Goal: Task Accomplishment & Management: Complete application form

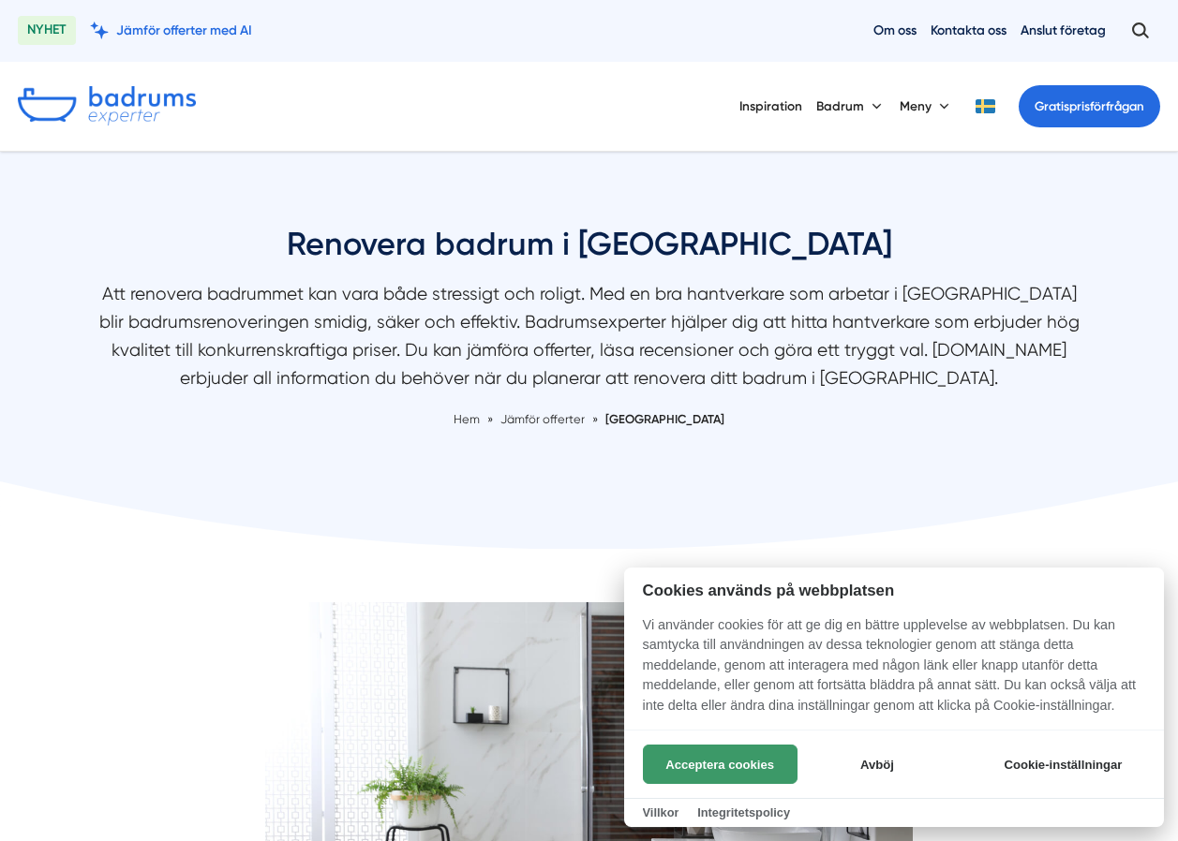
click at [743, 767] on button "Acceptera cookies" at bounding box center [720, 764] width 155 height 39
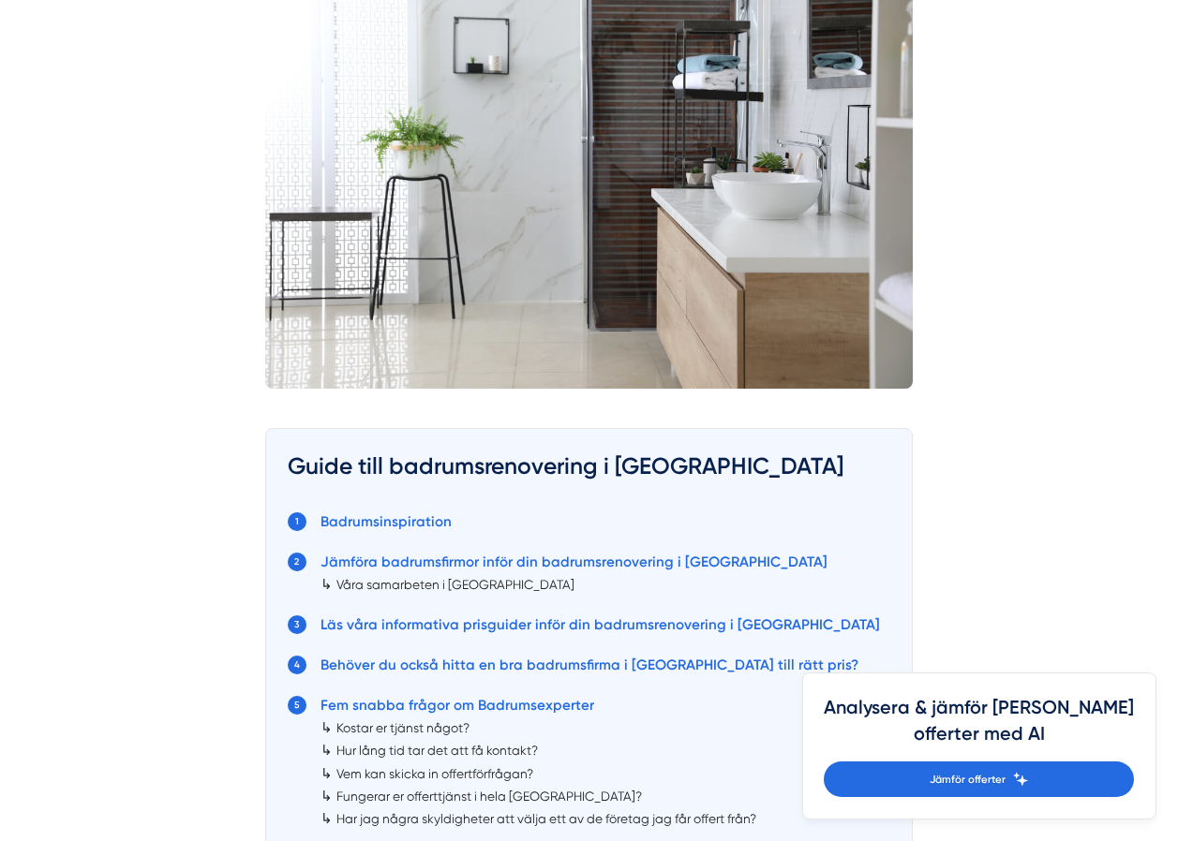
scroll to position [656, 0]
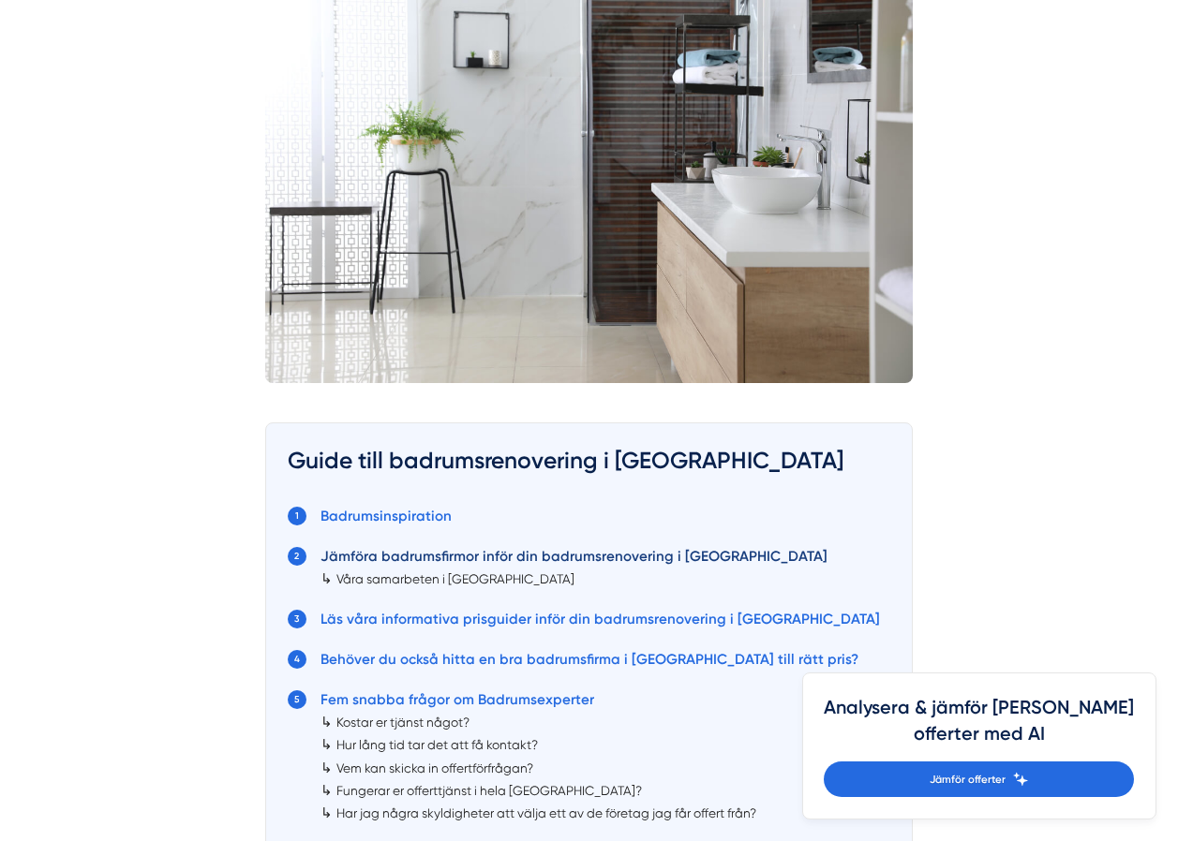
click at [562, 556] on link "Jämföra badrumsfirmor inför din badrumsrenovering i Jönköping" at bounding box center [573, 556] width 507 height 17
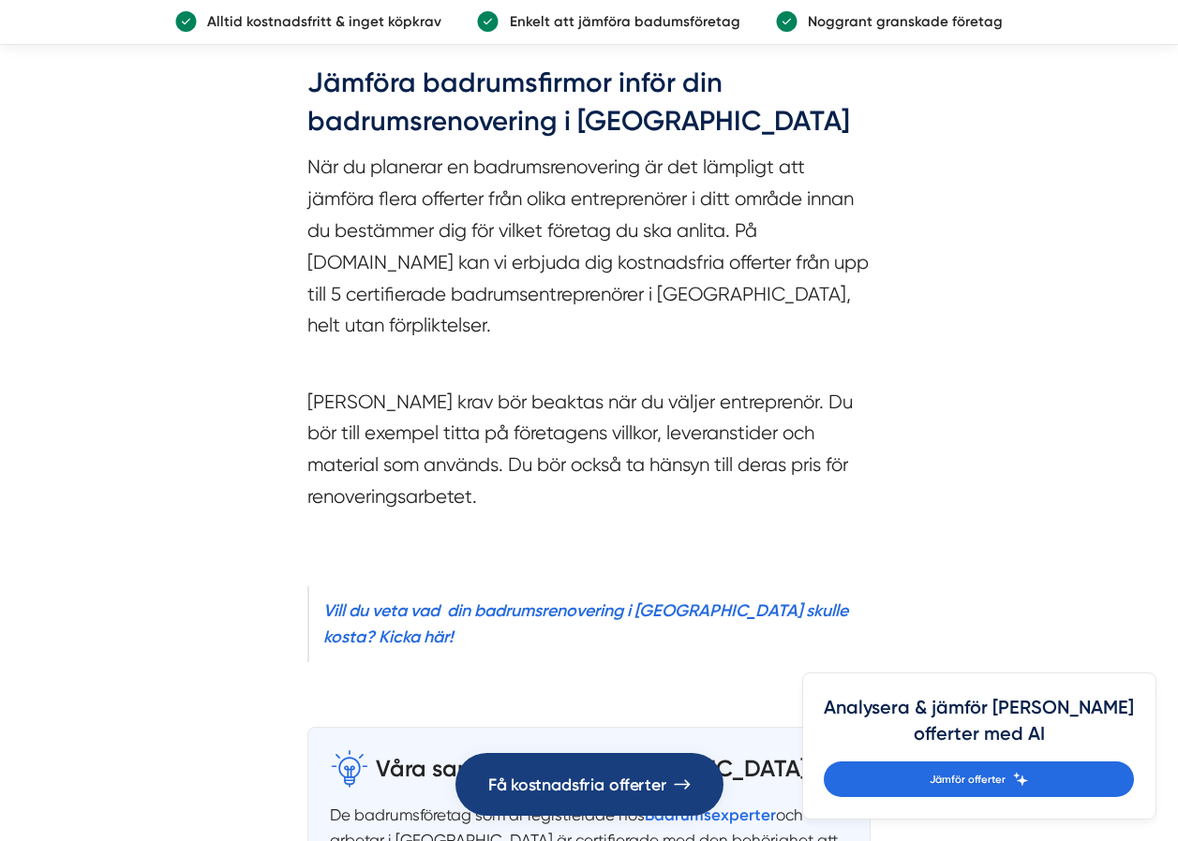
click at [647, 786] on span "Få kostnadsfria offerter" at bounding box center [576, 784] width 178 height 26
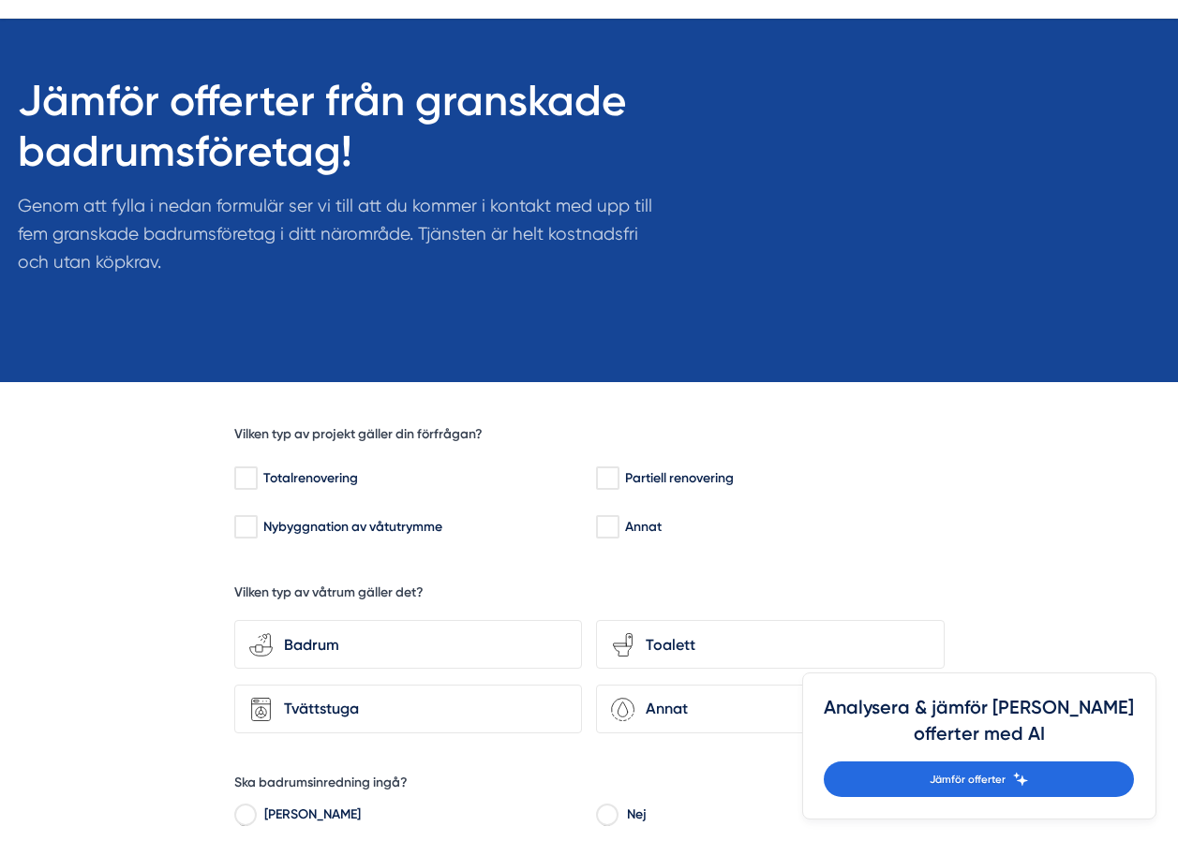
scroll to position [187, 0]
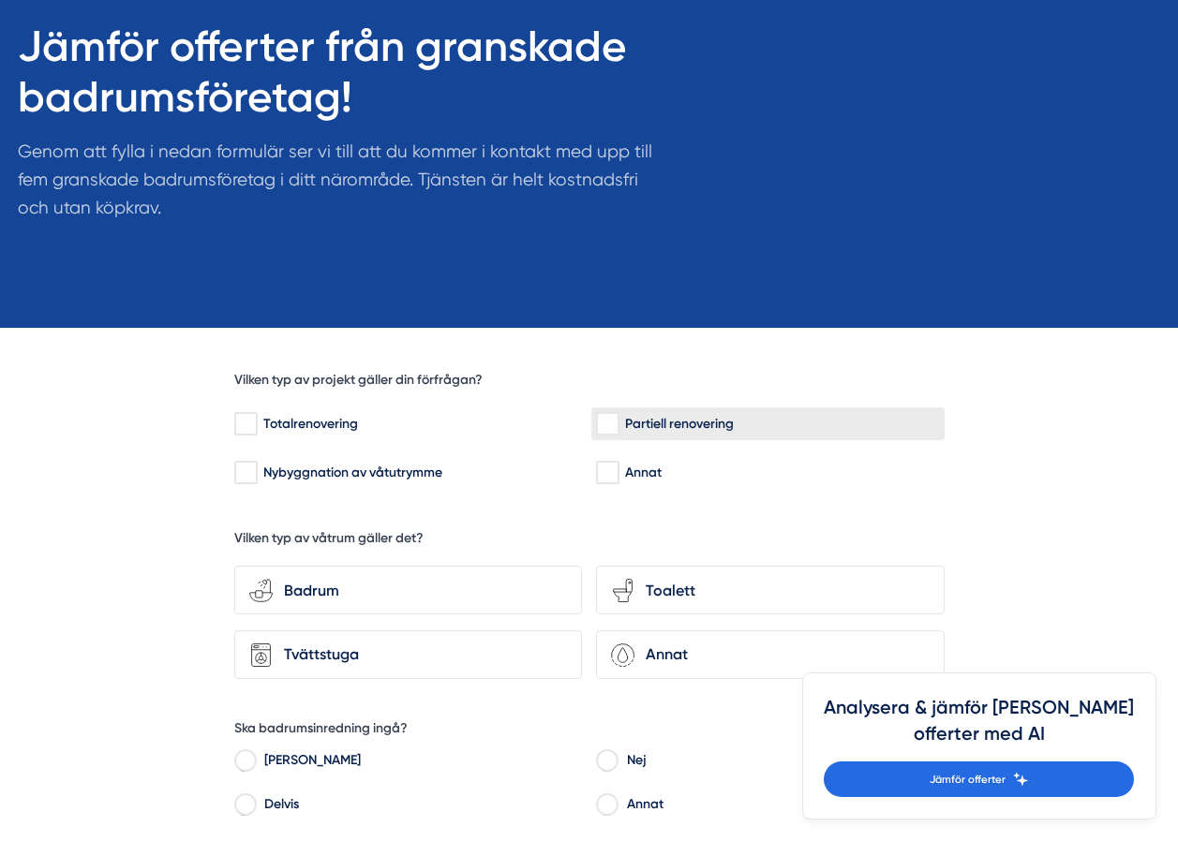
click at [620, 430] on div "Partiell renovering" at bounding box center [767, 424] width 343 height 19
click at [617, 430] on input "Partiell renovering" at bounding box center [607, 424] width 22 height 19
checkbox input "true"
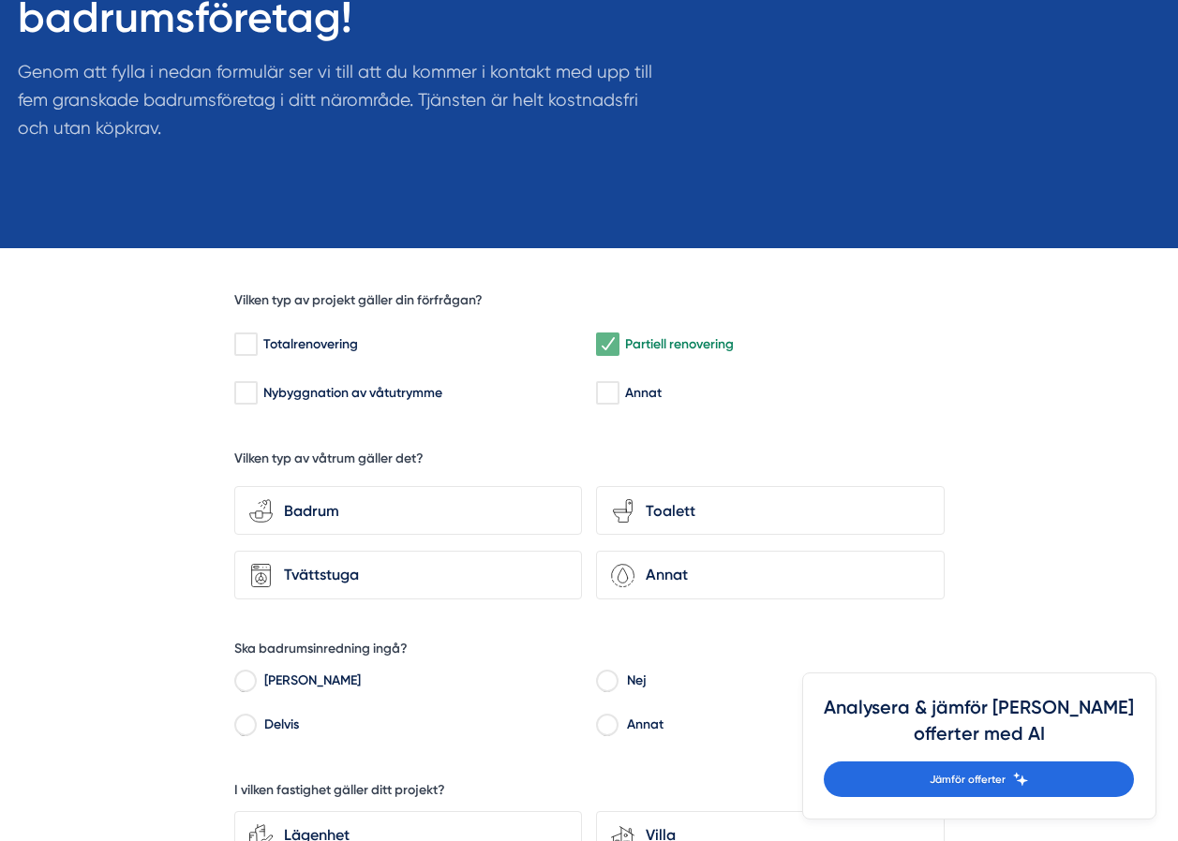
scroll to position [468, 0]
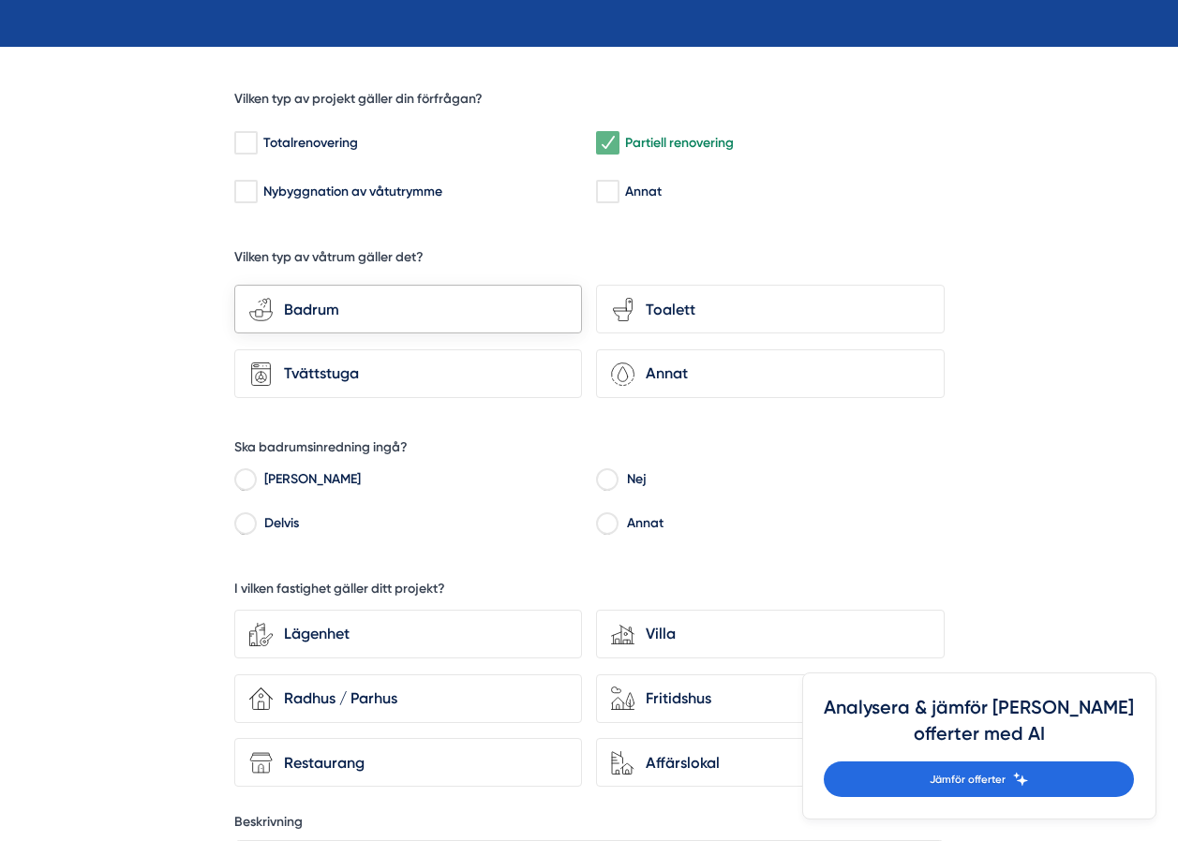
click at [326, 305] on div "Badrum" at bounding box center [420, 310] width 294 height 24
click at [0, 0] on input "bathroom-tub-towel Badrum" at bounding box center [0, 0] width 0 height 0
click at [250, 529] on input "Delvis" at bounding box center [245, 526] width 22 height 17
radio input "true"
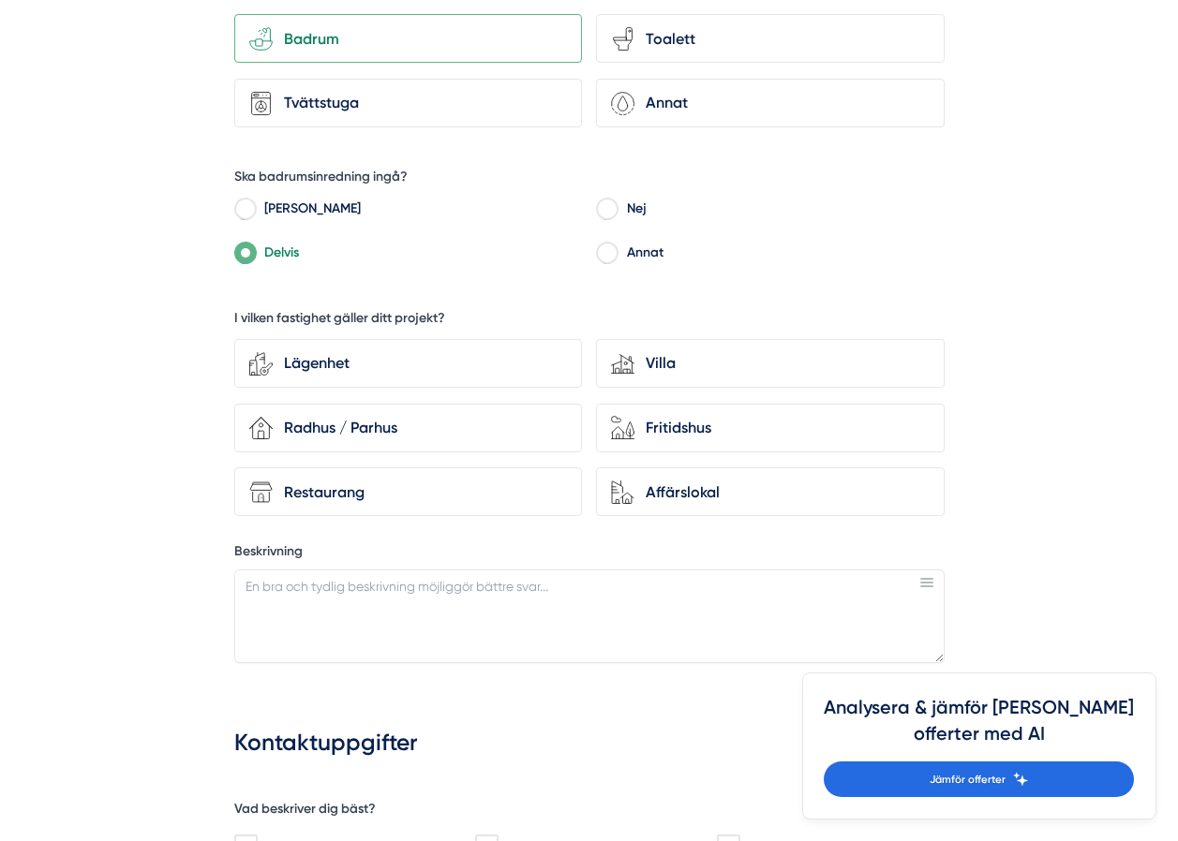
scroll to position [750, 0]
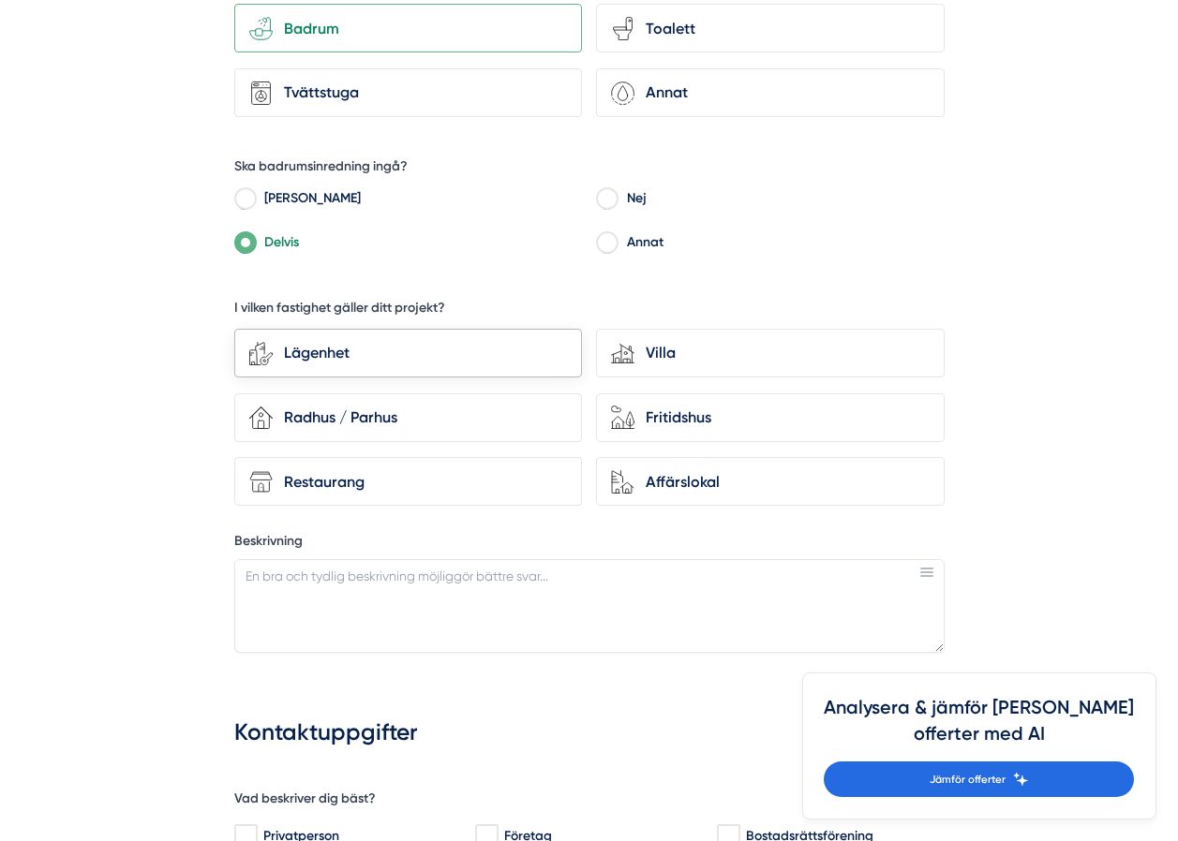
click at [326, 359] on div "Lägenhet" at bounding box center [420, 353] width 294 height 24
click at [0, 0] on input "Lägenhet" at bounding box center [0, 0] width 0 height 0
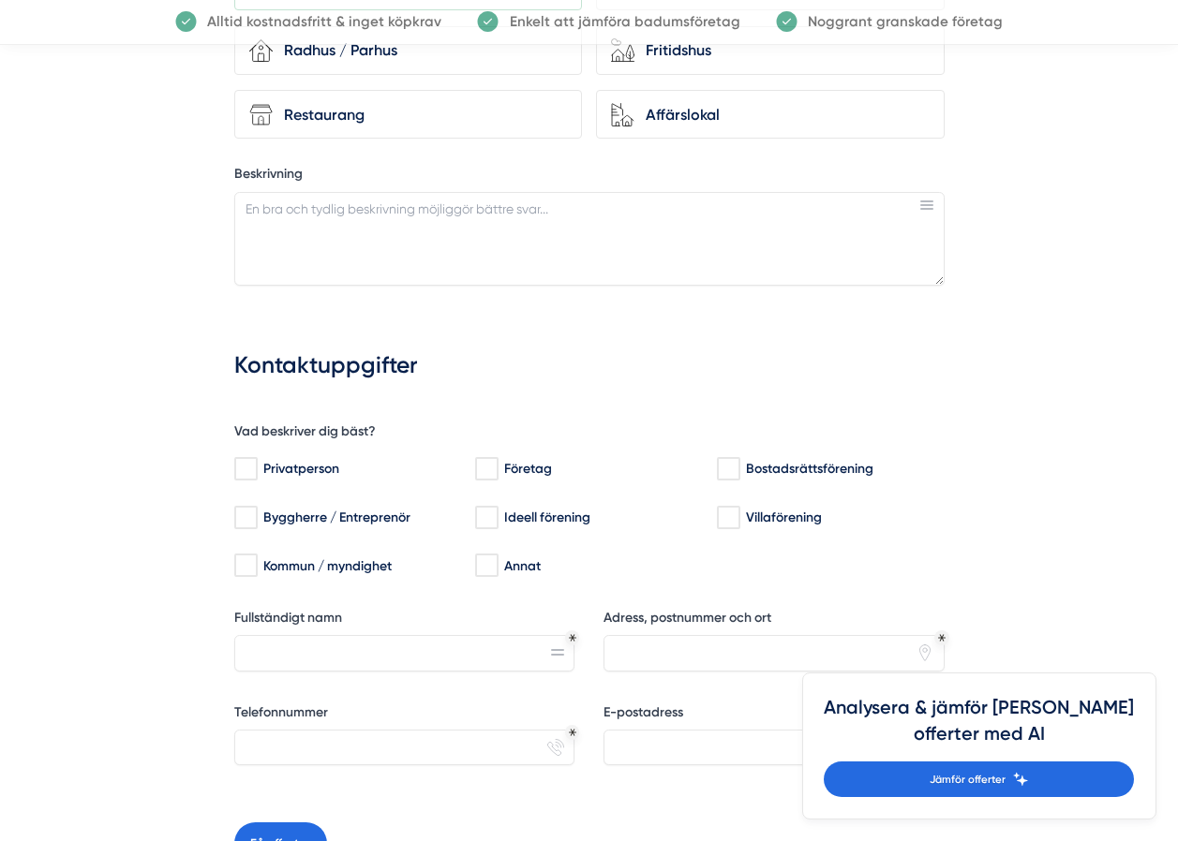
scroll to position [1124, 0]
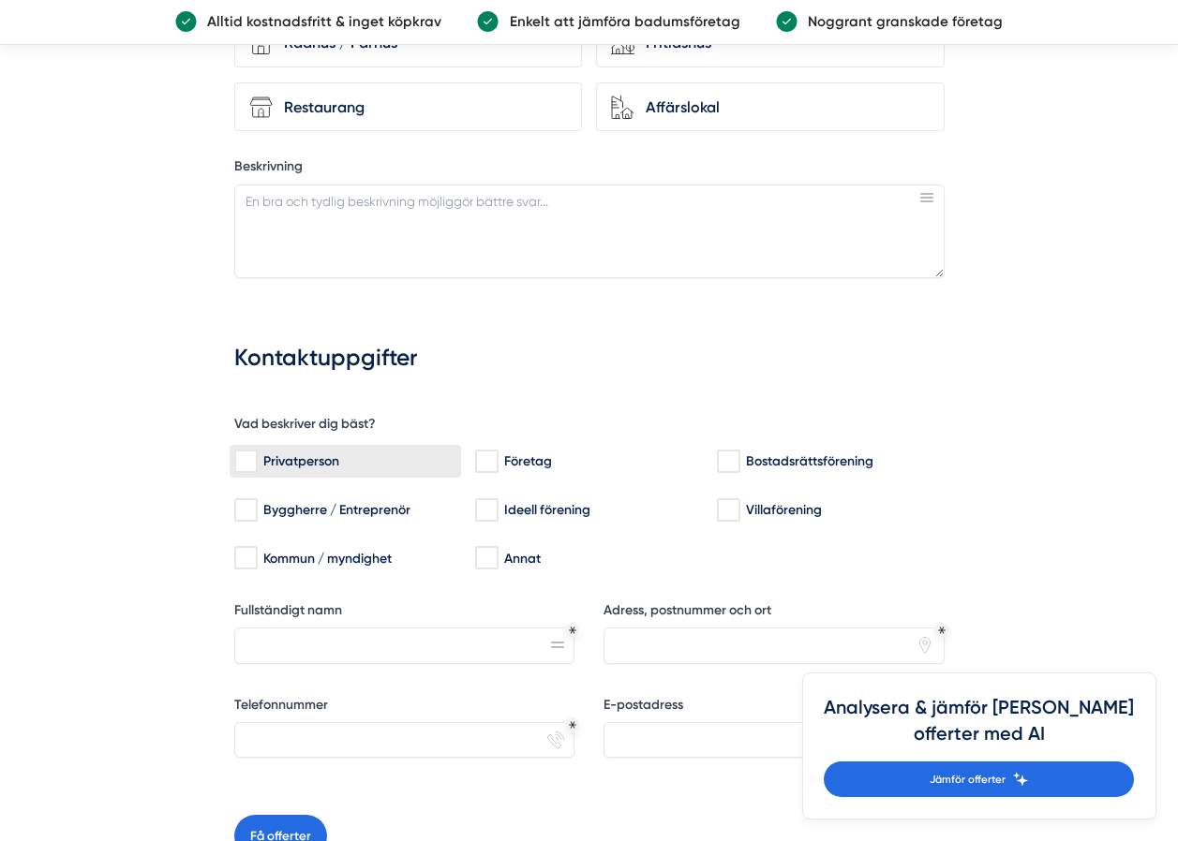
click at [241, 463] on input "Privatperson" at bounding box center [245, 462] width 22 height 19
checkbox input "true"
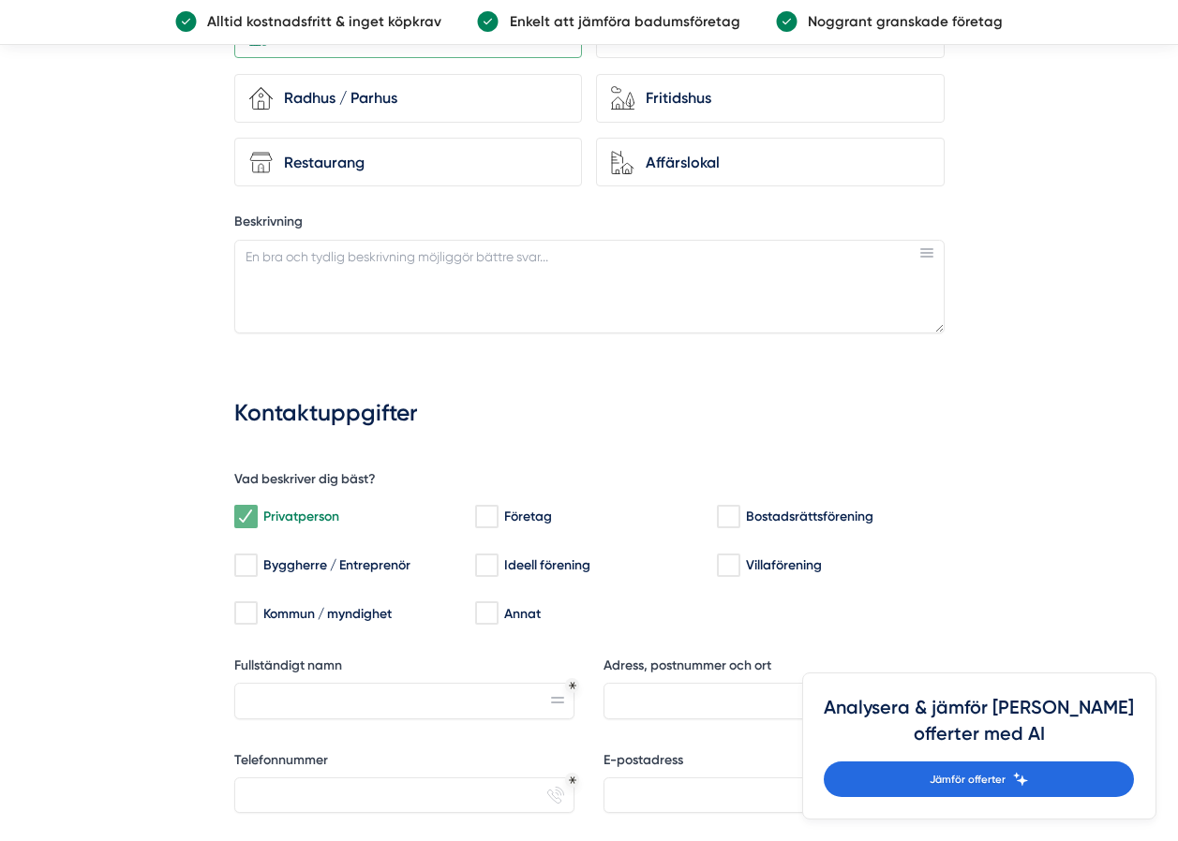
scroll to position [1031, 0]
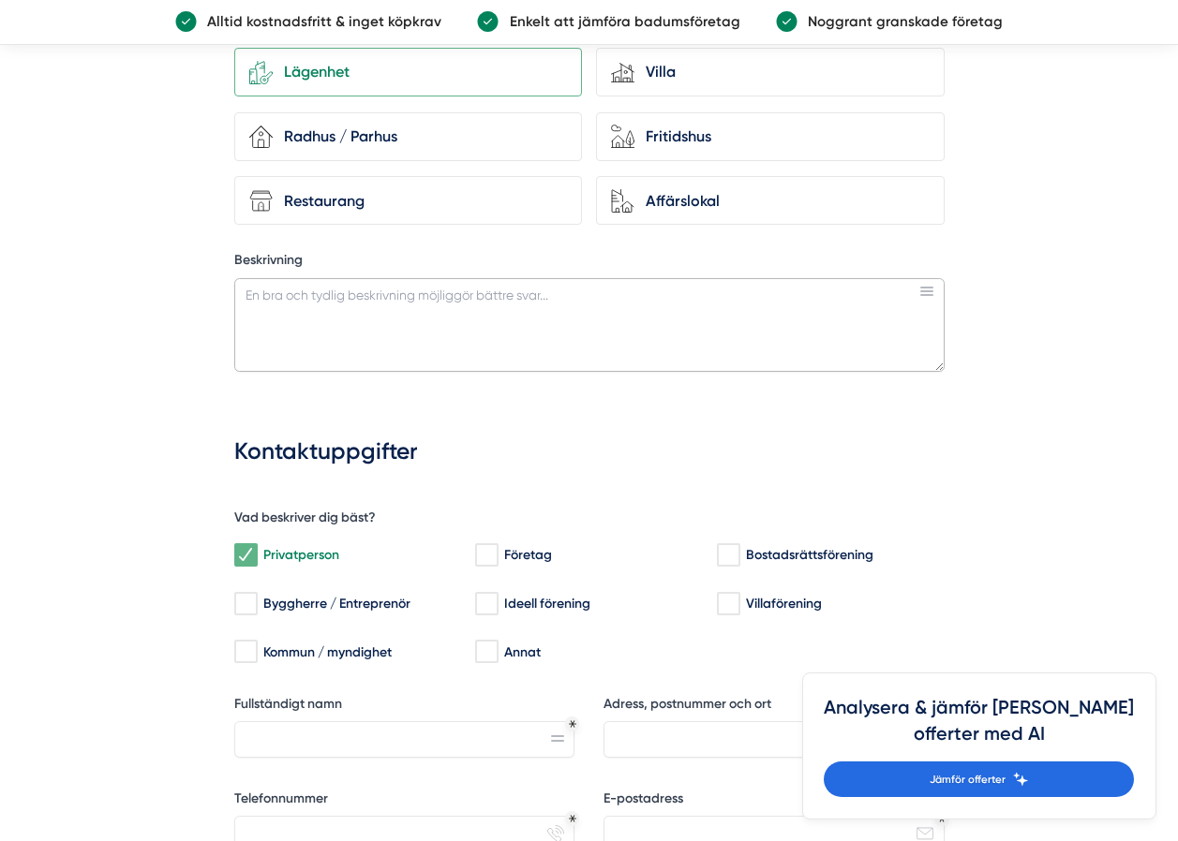
click at [267, 308] on textarea "Beskrivning" at bounding box center [589, 325] width 710 height 94
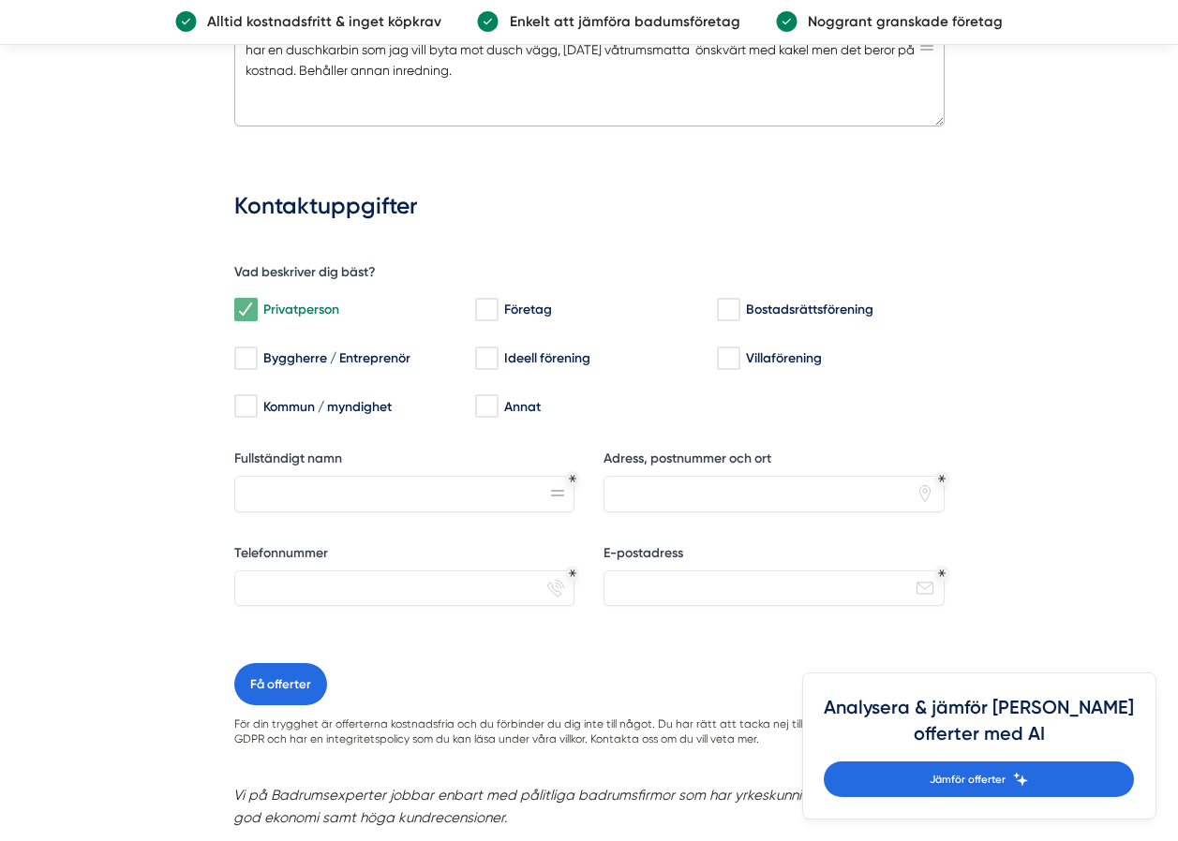
scroll to position [1312, 0]
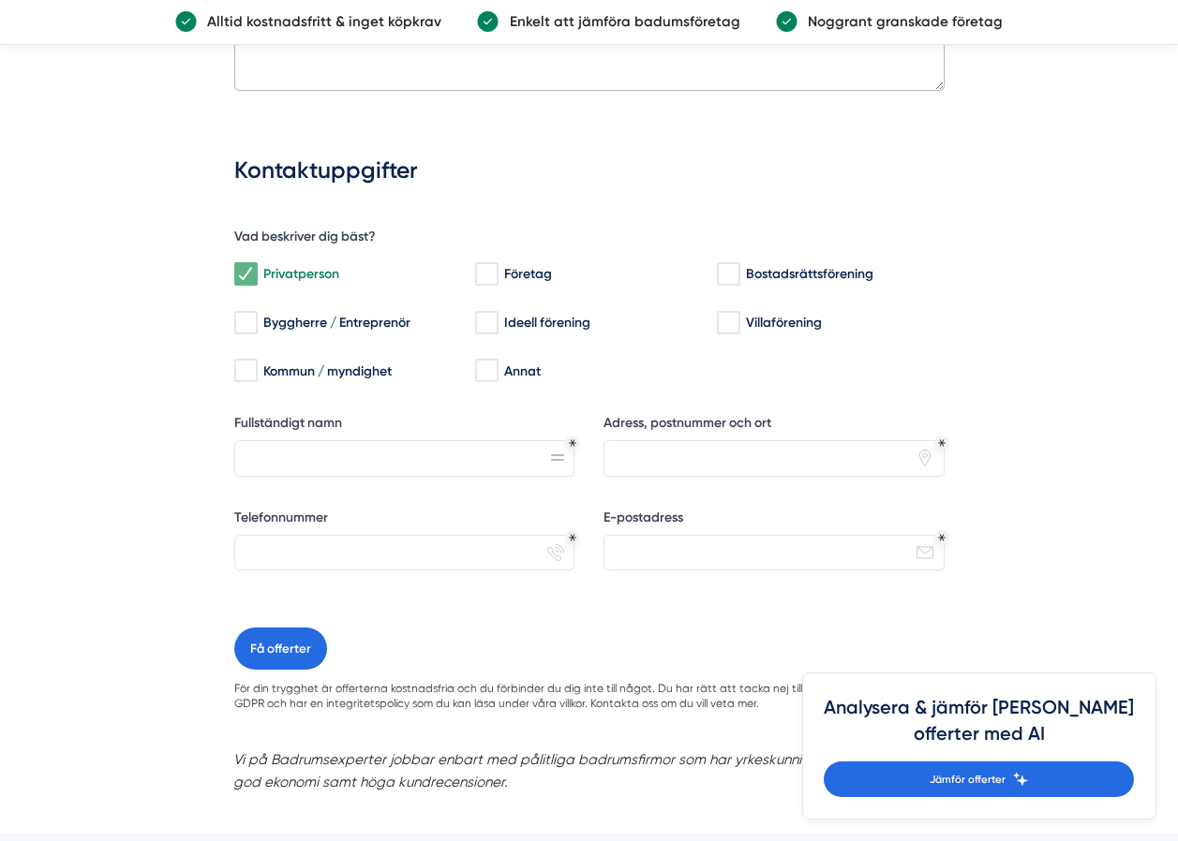
type textarea "har en duschkarbin som jag vill byta mot dusch vägg, idag våtrumsmatta önskvärt…"
click at [404, 464] on input "Fullständigt namn" at bounding box center [404, 458] width 341 height 36
drag, startPoint x: 319, startPoint y: 464, endPoint x: 204, endPoint y: 471, distance: 114.6
click at [204, 471] on div "fcb3d178-f12f-4cbe-aa20-cf2eb28af6a9 Vilken typ av projekt gäller din förfrågan…" at bounding box center [589, 19] width 918 height 1630
type input "a"
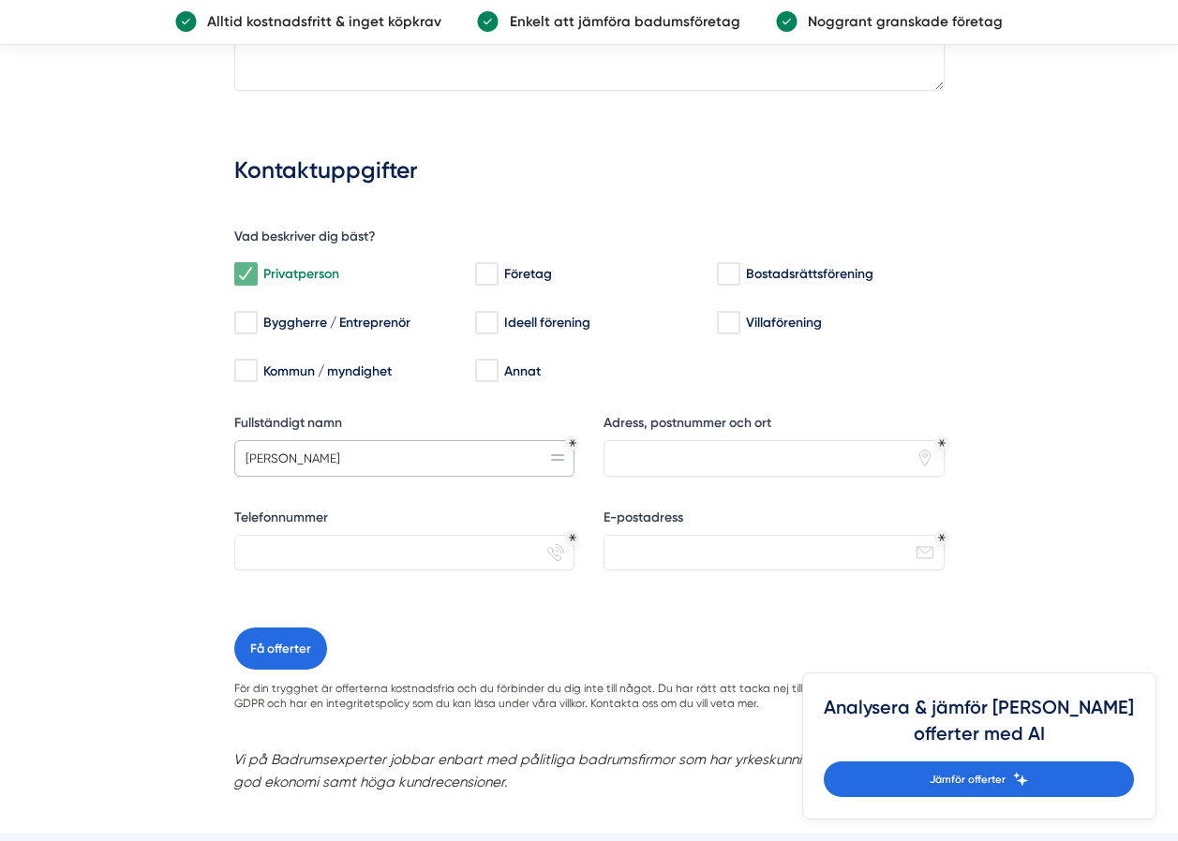
type input "Annica Lilja"
click at [655, 456] on input "Adress, postnummer och ort" at bounding box center [773, 458] width 341 height 36
type input "Östra Storgatan 128b"
click at [348, 551] on input "Telefonnummer" at bounding box center [404, 553] width 341 height 36
type input "0706425681"
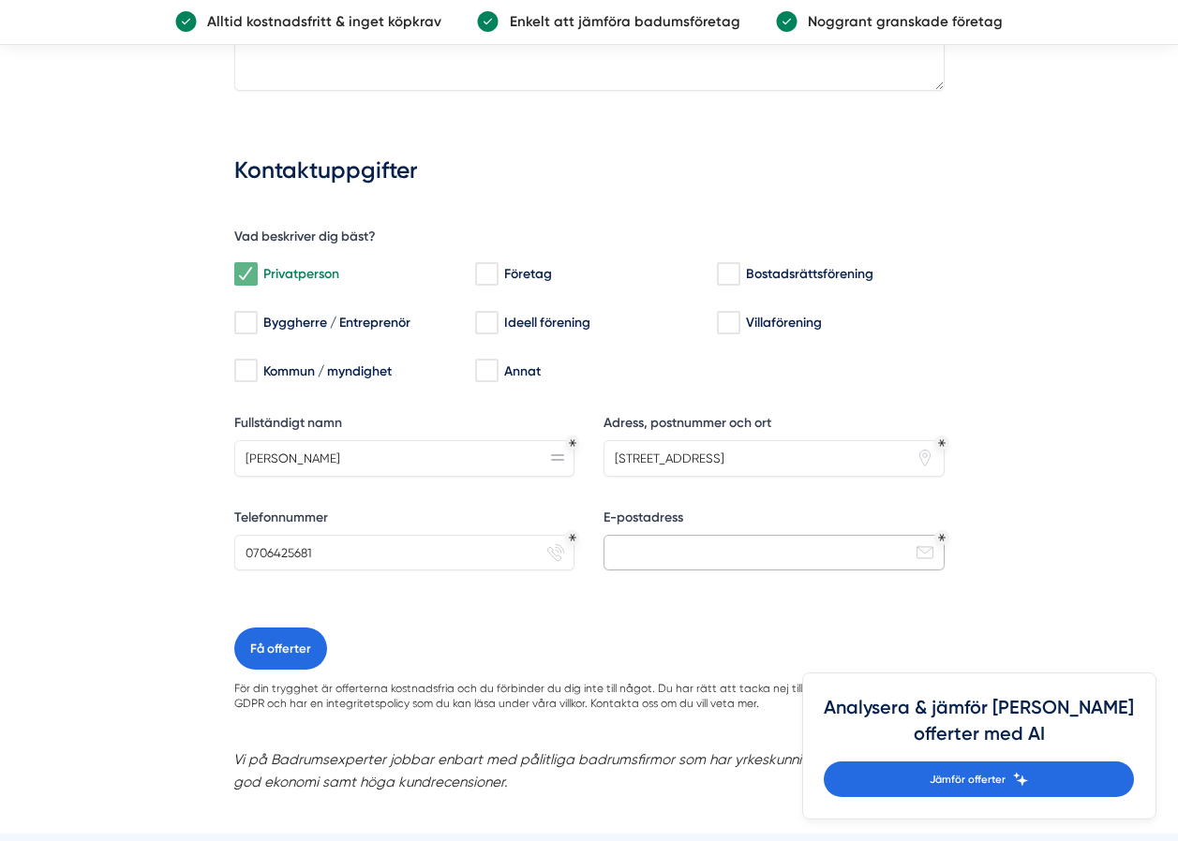
click at [641, 544] on input "E-postadress" at bounding box center [773, 553] width 341 height 36
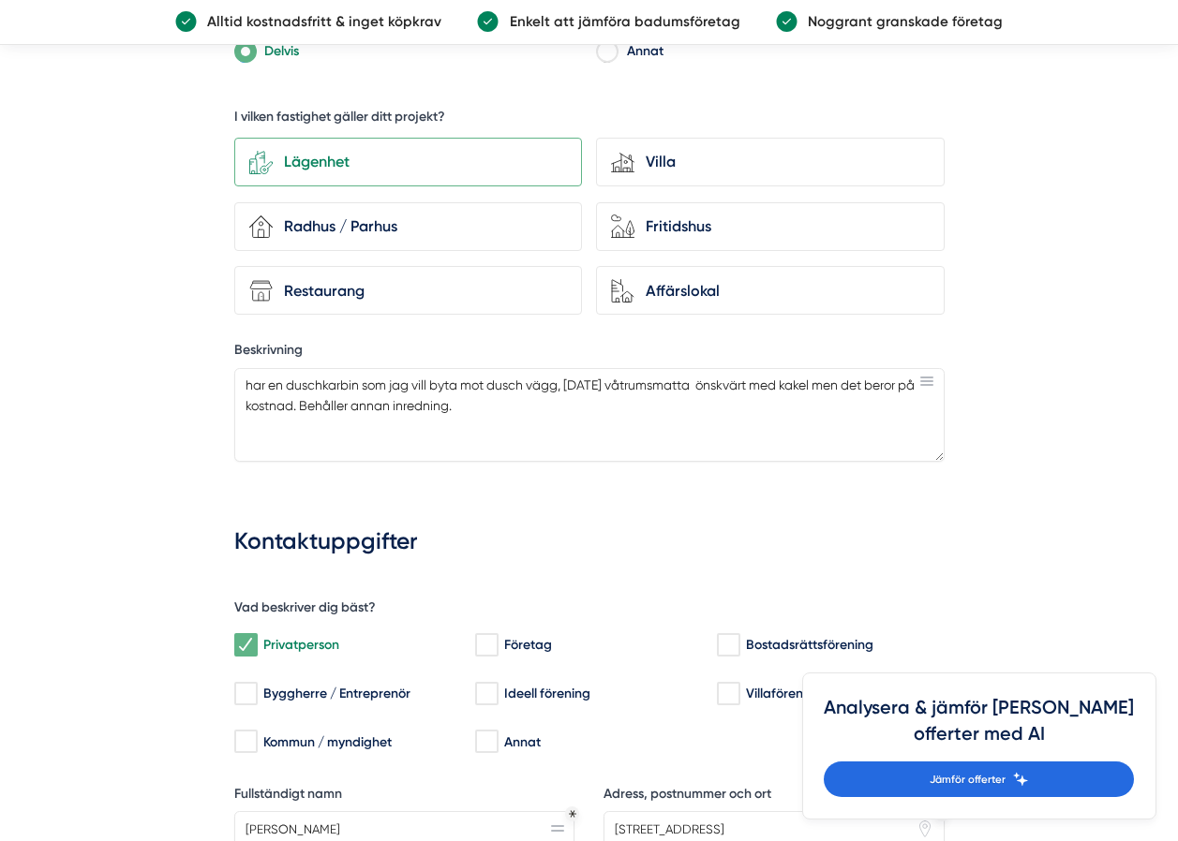
scroll to position [937, 0]
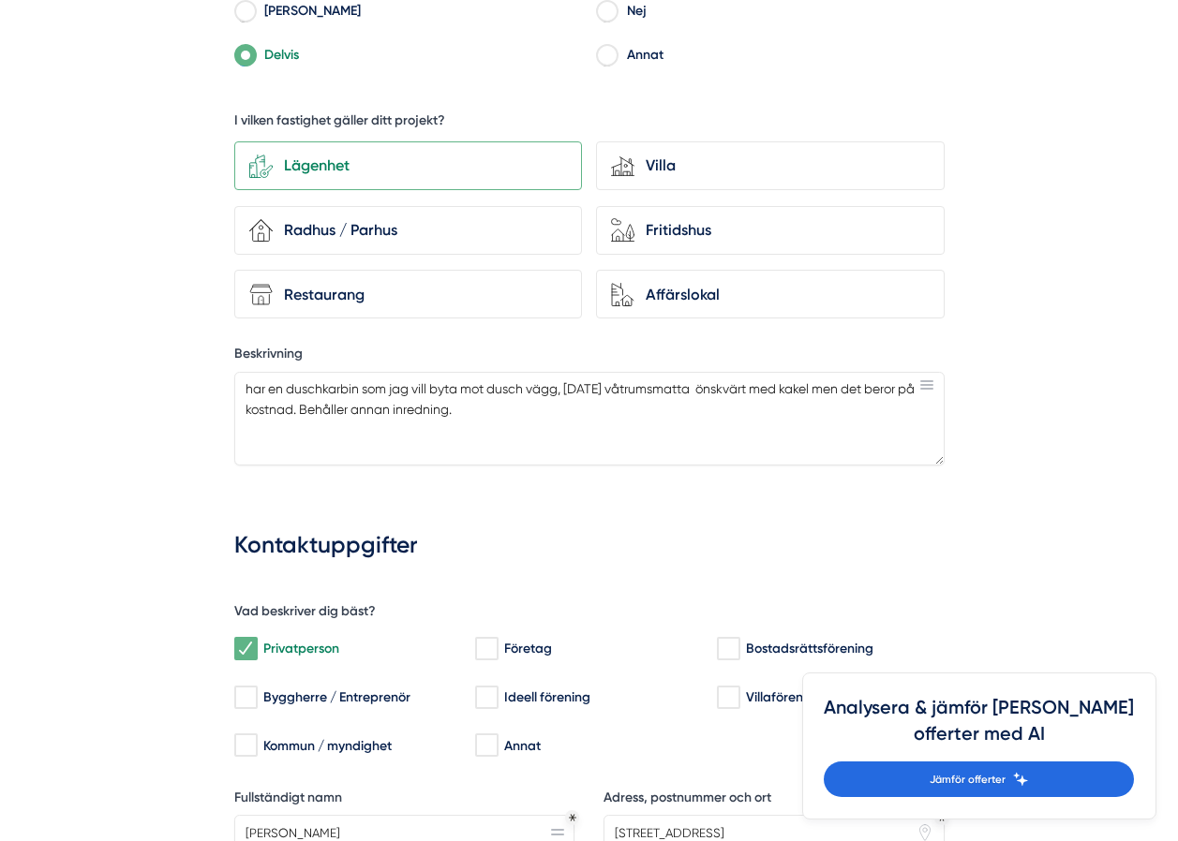
type input "annicalilja@hotmail.com"
click at [253, 387] on textarea "har en duschkarbin som jag vill byta mot dusch vägg, idag våtrumsmatta önskvärt…" at bounding box center [589, 419] width 710 height 94
click at [461, 422] on textarea "Har en duschkarbin som jag vill byta mot dusch vägg, idag våtrumsmatta önskvärt…" at bounding box center [589, 419] width 710 height 94
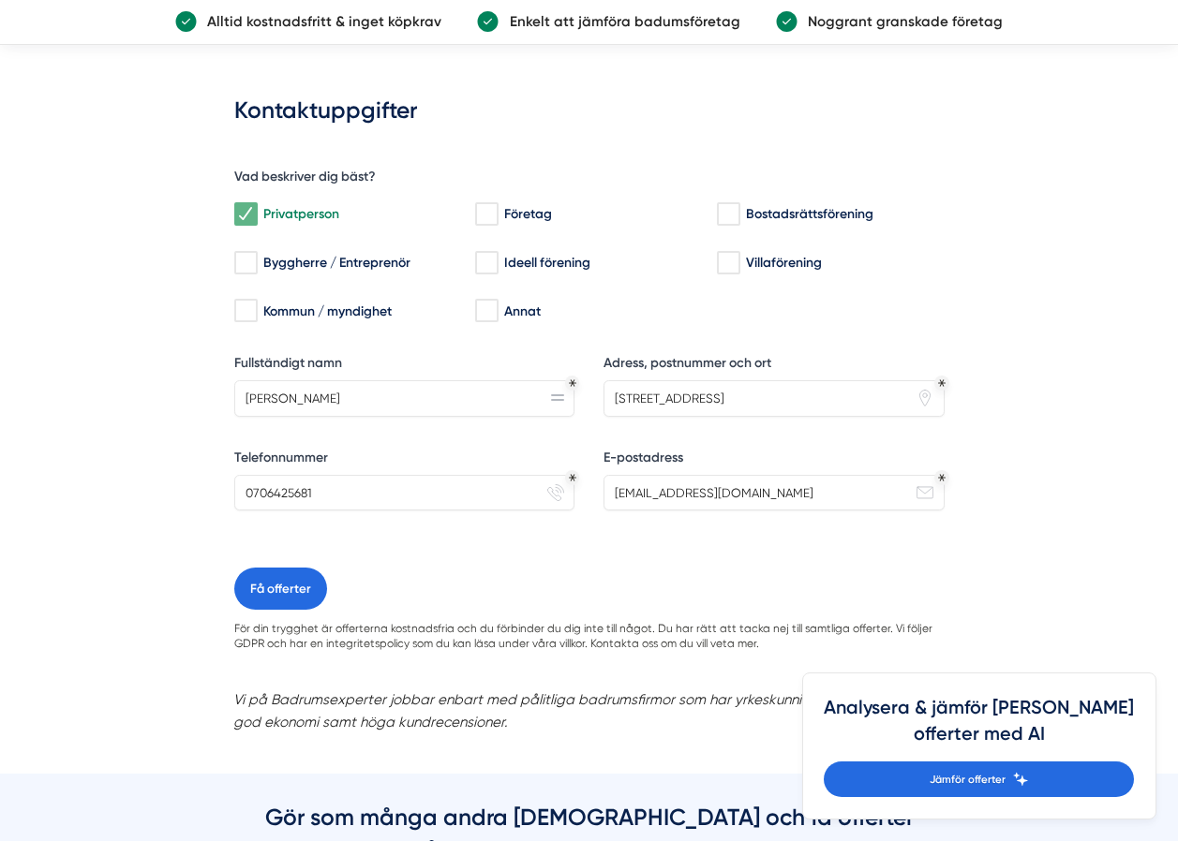
scroll to position [1405, 0]
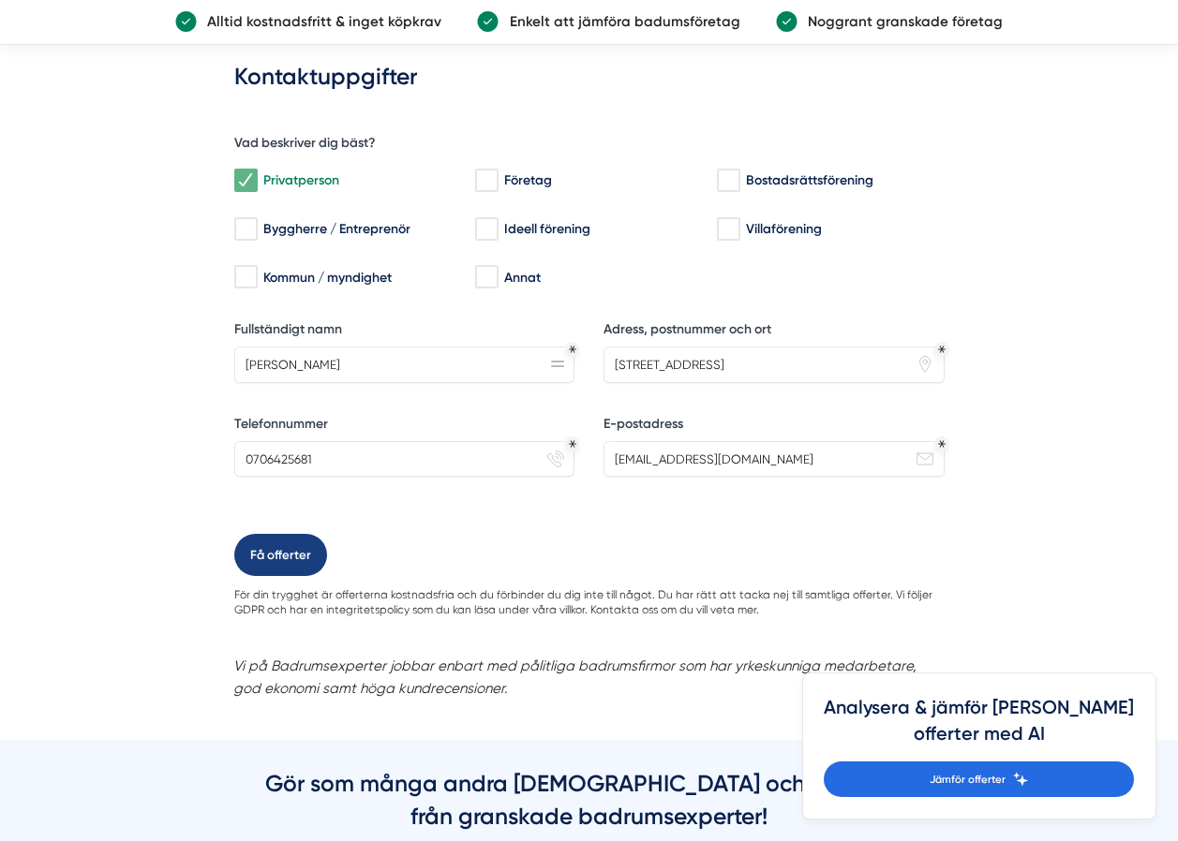
type textarea "Har en duschkarbin som jag vill byta mot dusch vägg, idag våtrumsmatta önskvärt…"
click at [307, 564] on button "Få offerter" at bounding box center [280, 555] width 93 height 42
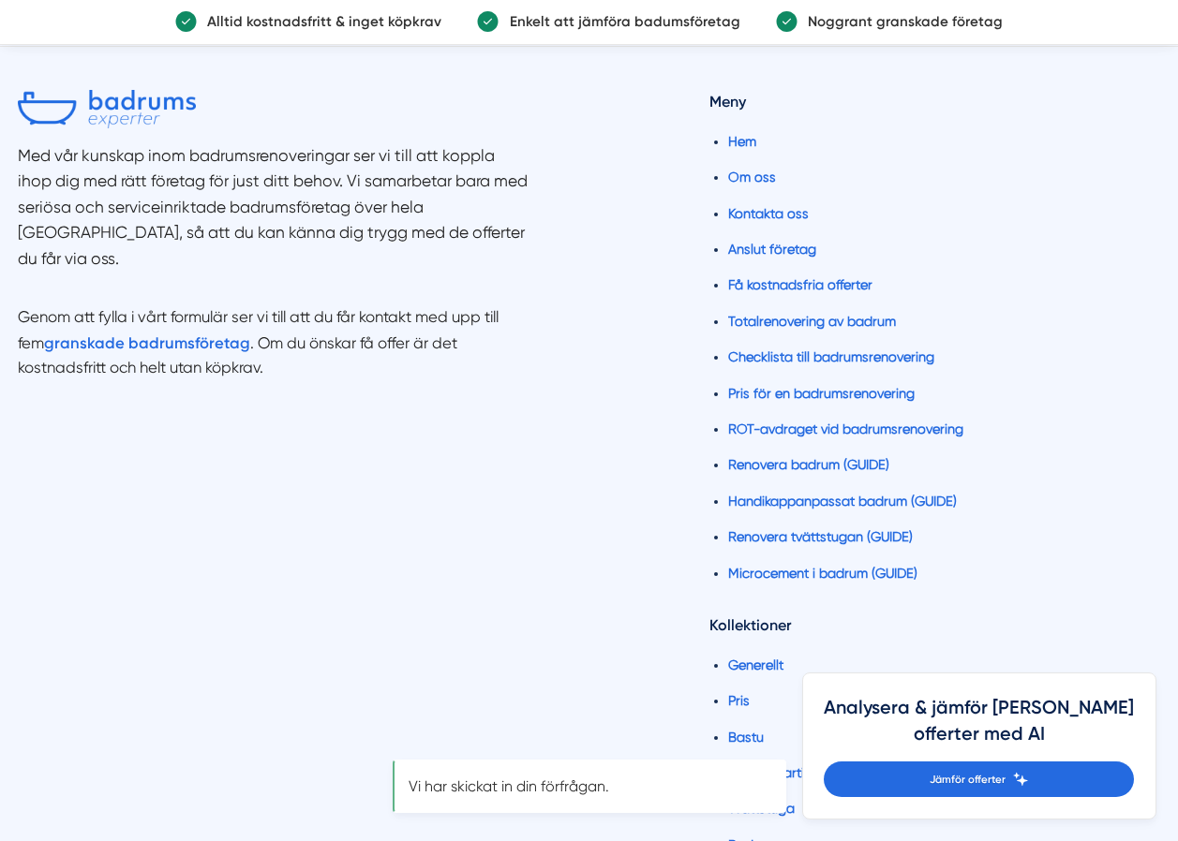
scroll to position [0, 0]
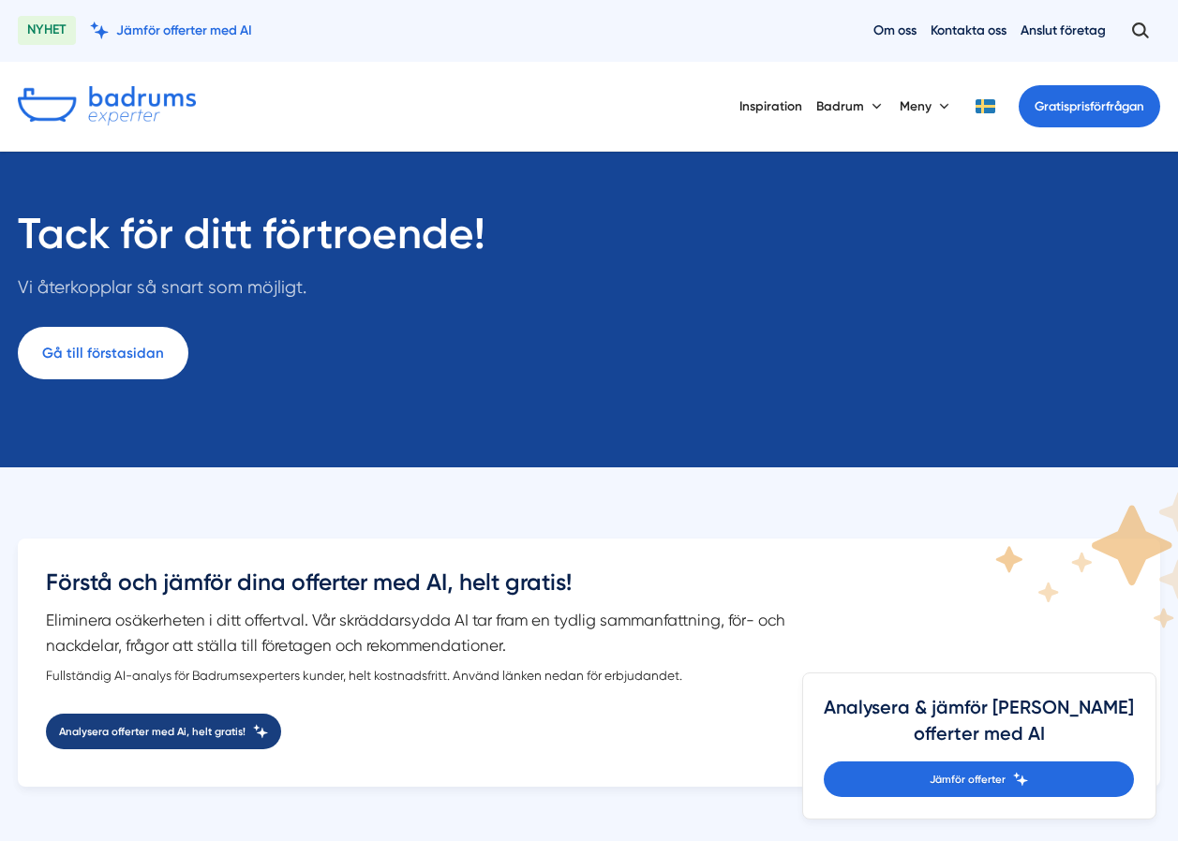
click at [255, 733] on link "Analysera offerter med Ai, helt gratis!" at bounding box center [163, 732] width 235 height 36
